Goal: Task Accomplishment & Management: Complete application form

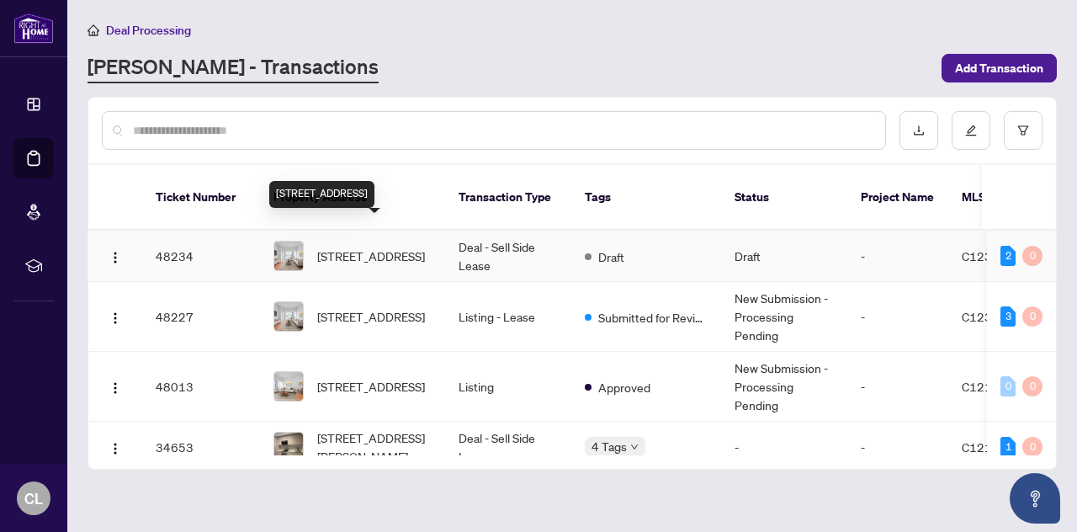
click at [390, 247] on span "[STREET_ADDRESS]" at bounding box center [371, 256] width 108 height 19
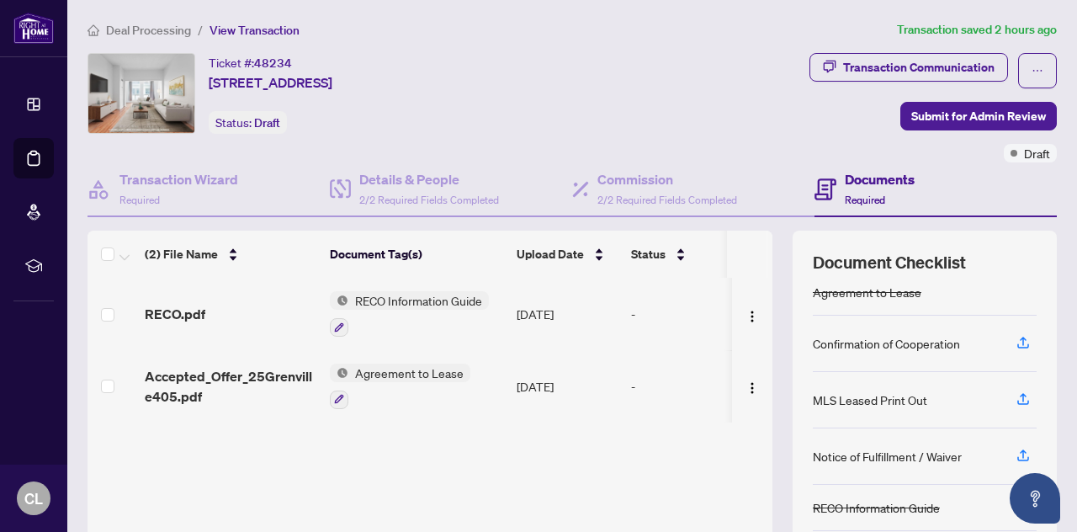
scroll to position [168, 0]
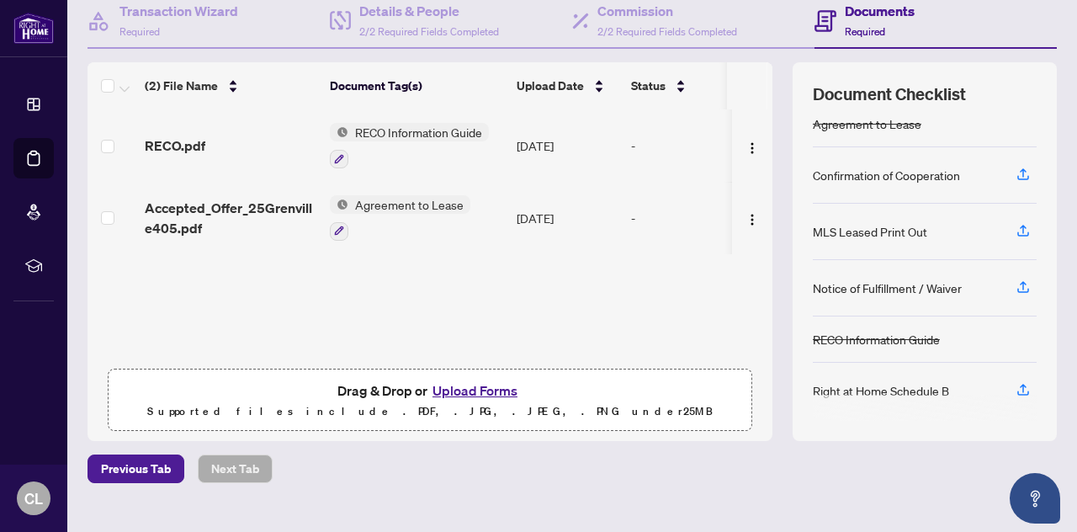
click at [482, 384] on button "Upload Forms" at bounding box center [474, 390] width 95 height 22
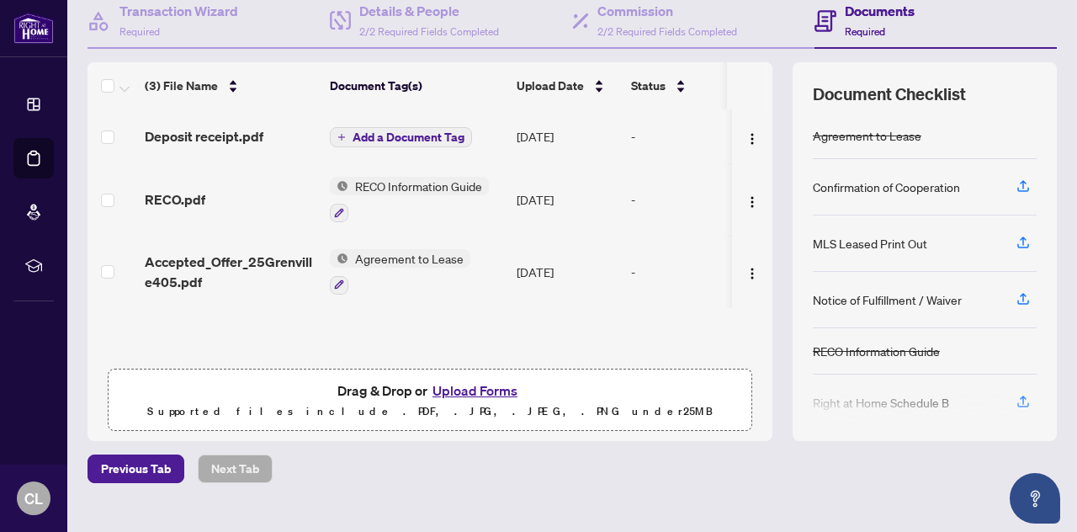
click at [339, 136] on icon "plus" at bounding box center [341, 137] width 8 height 8
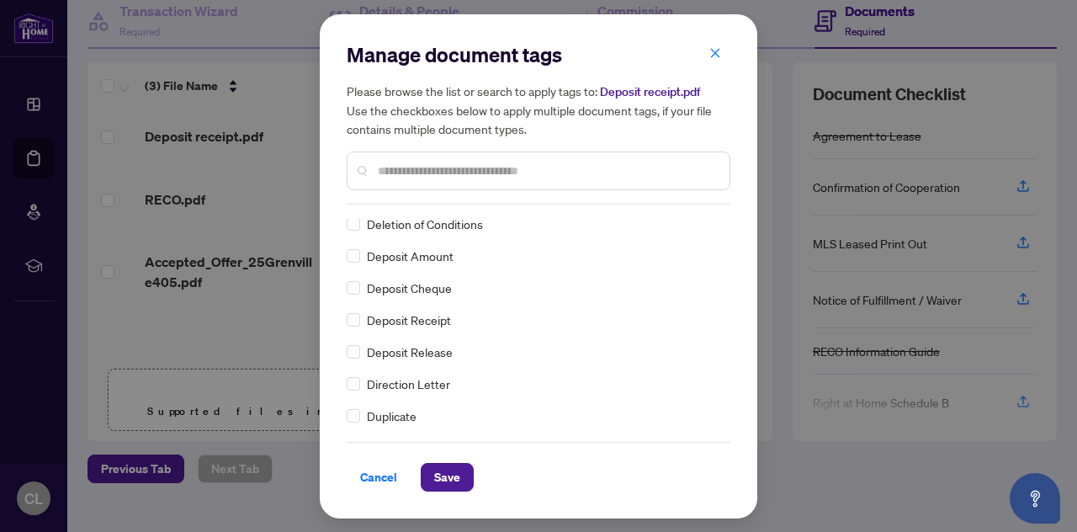
scroll to position [0, 0]
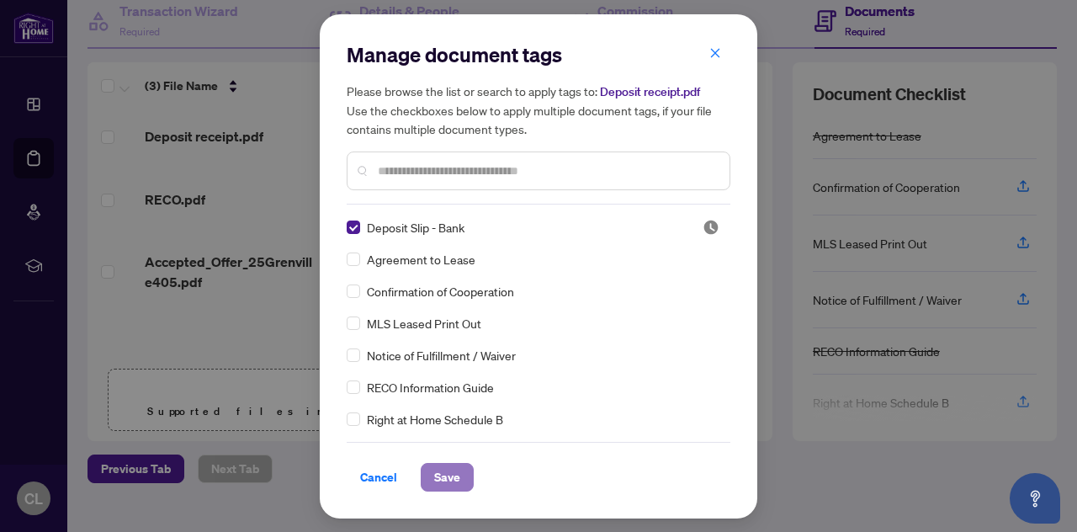
click at [432, 465] on button "Save" at bounding box center [447, 477] width 53 height 29
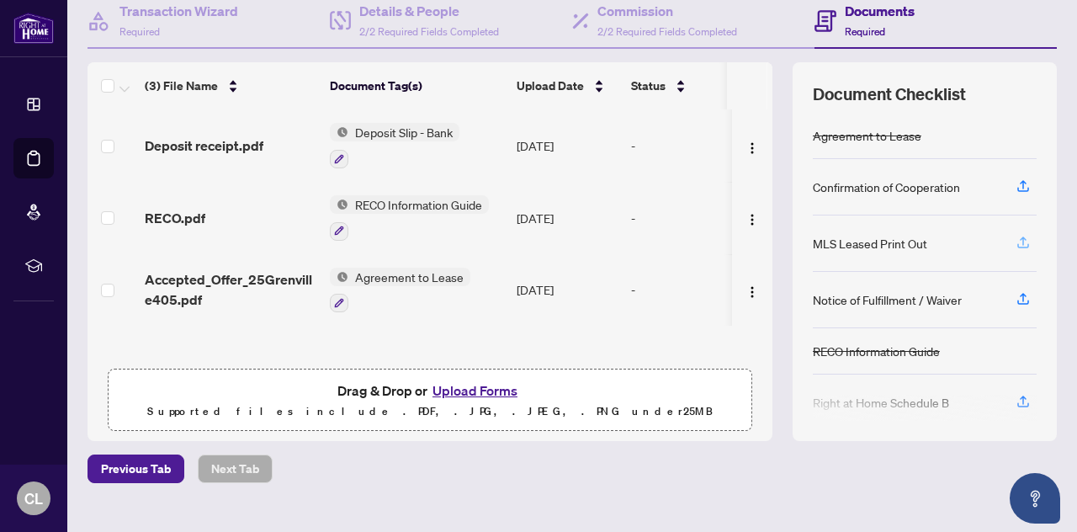
click at [1016, 243] on icon "button" at bounding box center [1023, 242] width 15 height 15
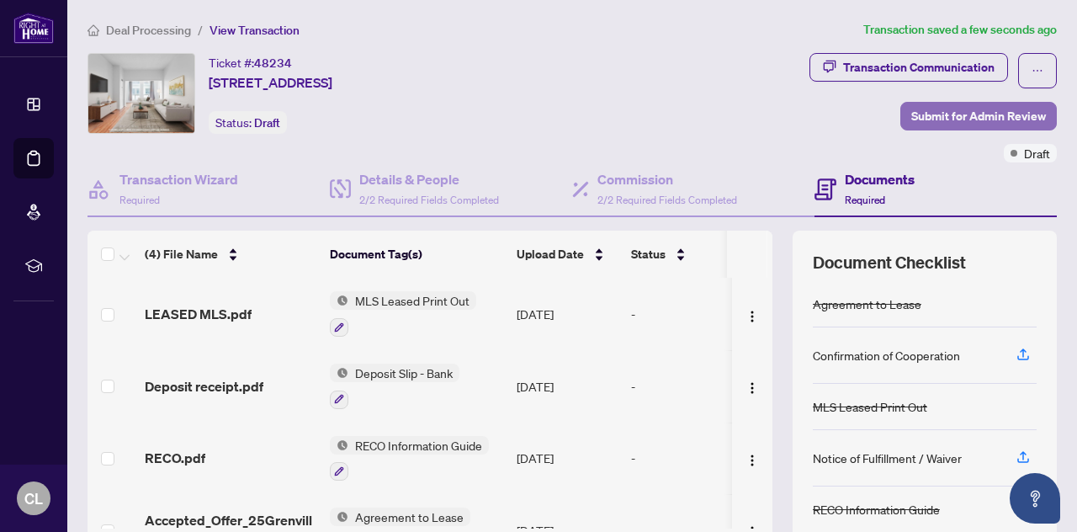
click at [926, 103] on span "Submit for Admin Review" at bounding box center [978, 116] width 135 height 27
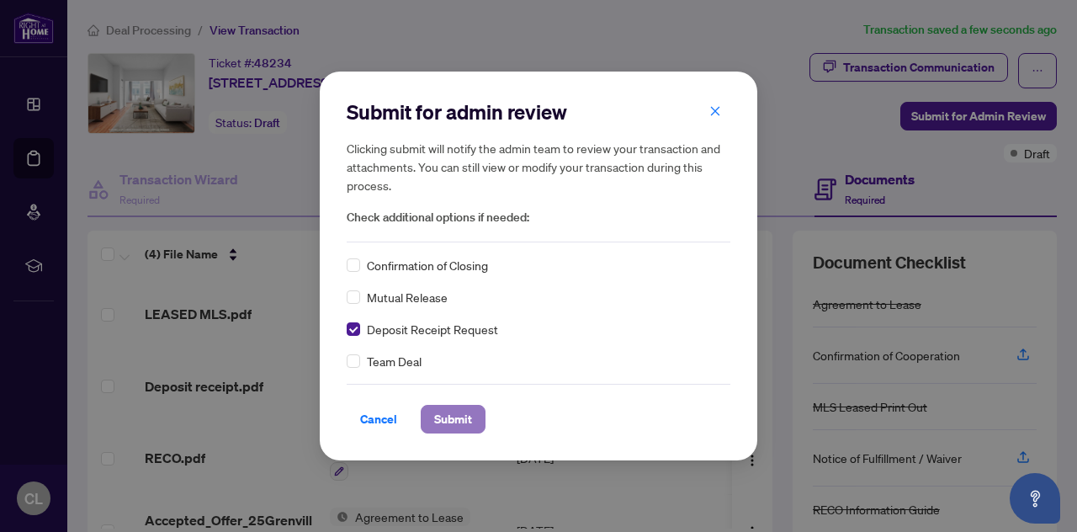
click at [460, 423] on span "Submit" at bounding box center [453, 419] width 38 height 27
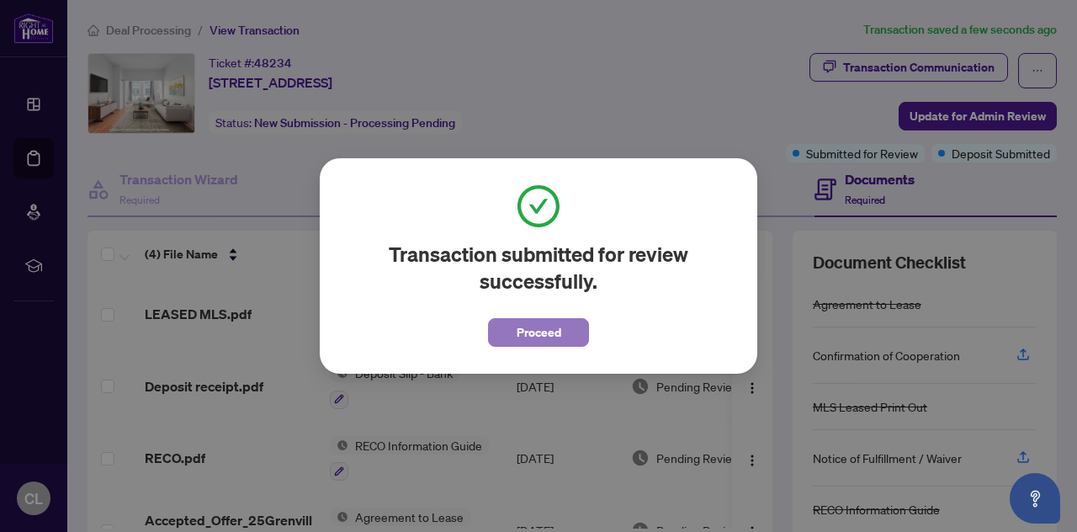
click at [521, 331] on span "Proceed" at bounding box center [539, 332] width 45 height 27
